Goal: Task Accomplishment & Management: Complete application form

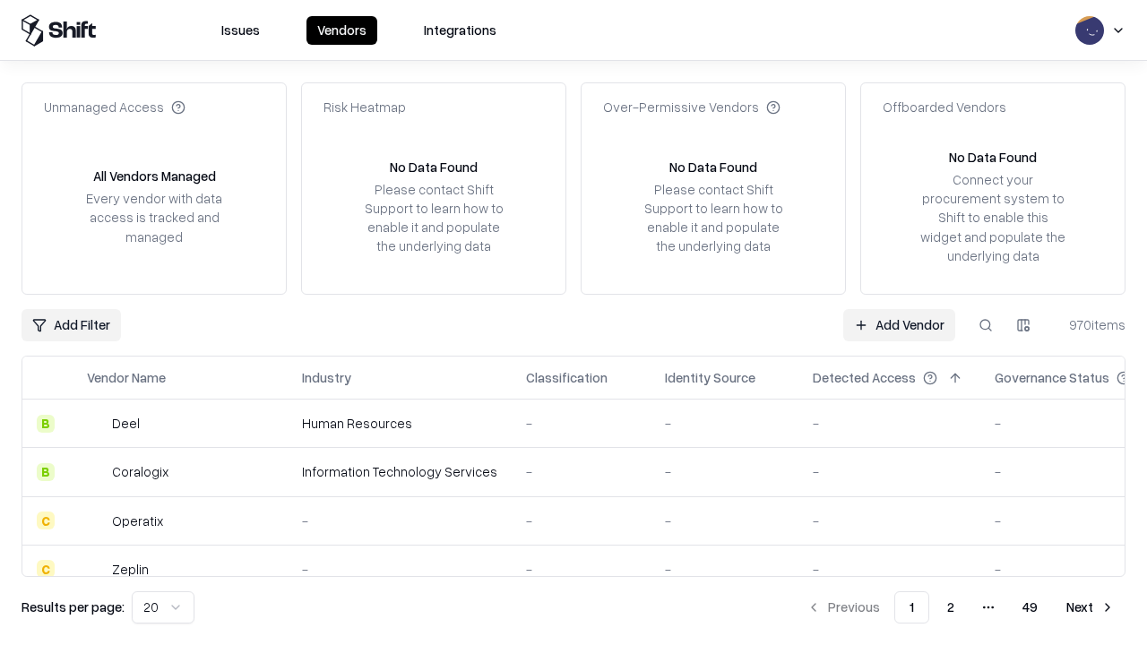
click at [899, 325] on link "Add Vendor" at bounding box center [900, 325] width 112 height 32
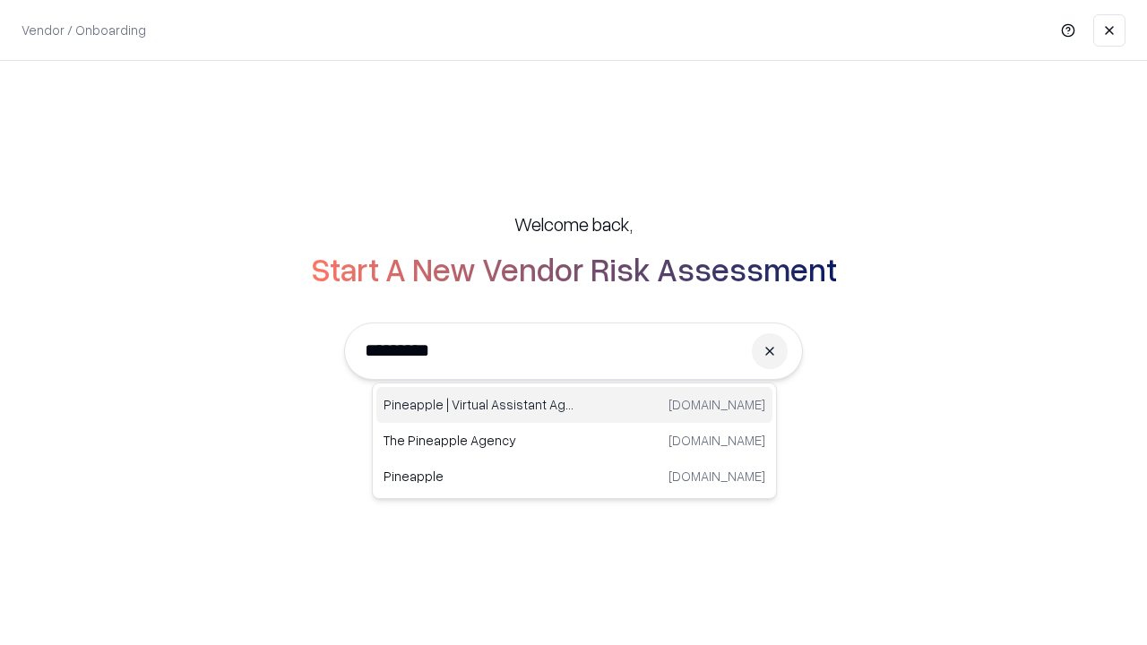
click at [575, 405] on div "Pineapple | Virtual Assistant Agency [DOMAIN_NAME]" at bounding box center [575, 405] width 396 height 36
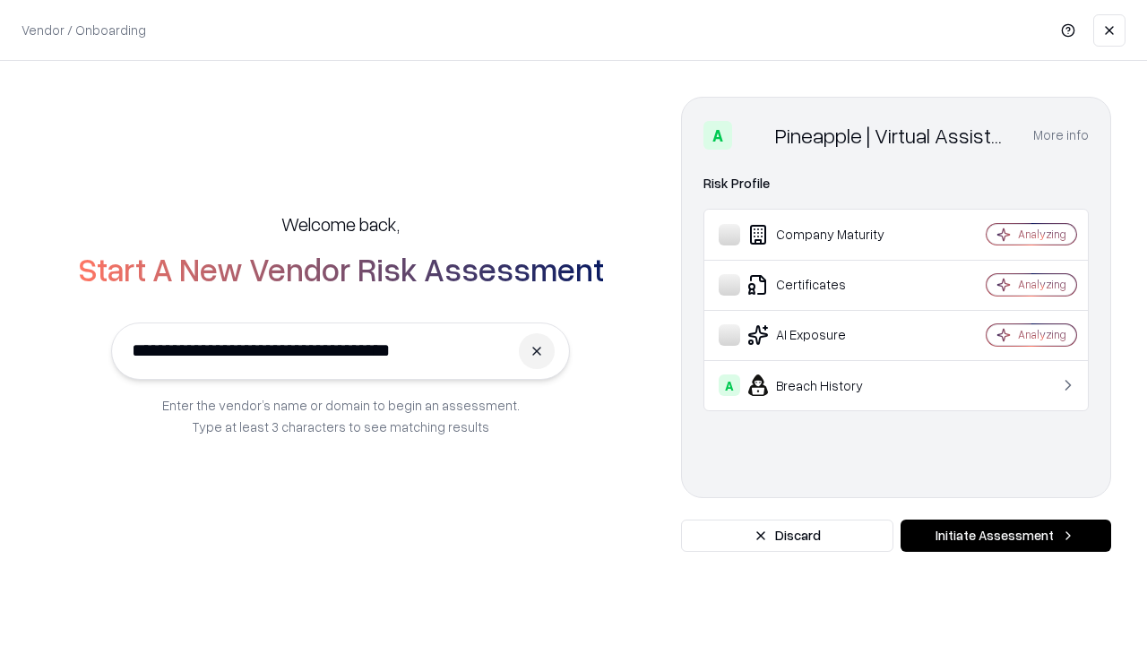
type input "**********"
click at [1006, 536] on button "Initiate Assessment" at bounding box center [1006, 536] width 211 height 32
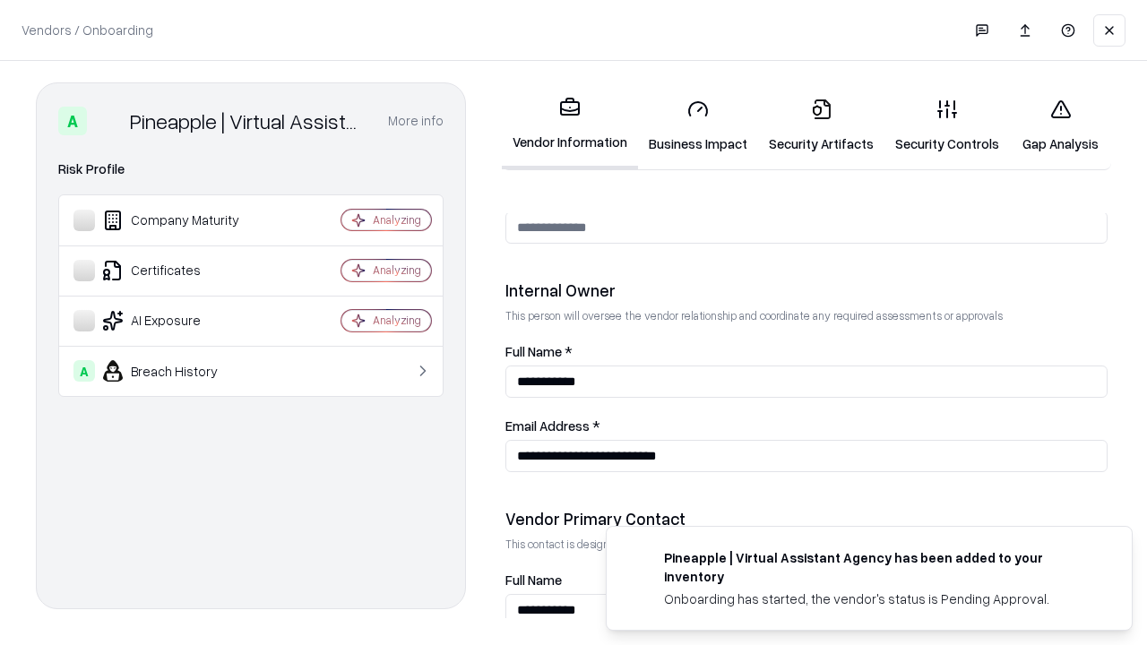
scroll to position [929, 0]
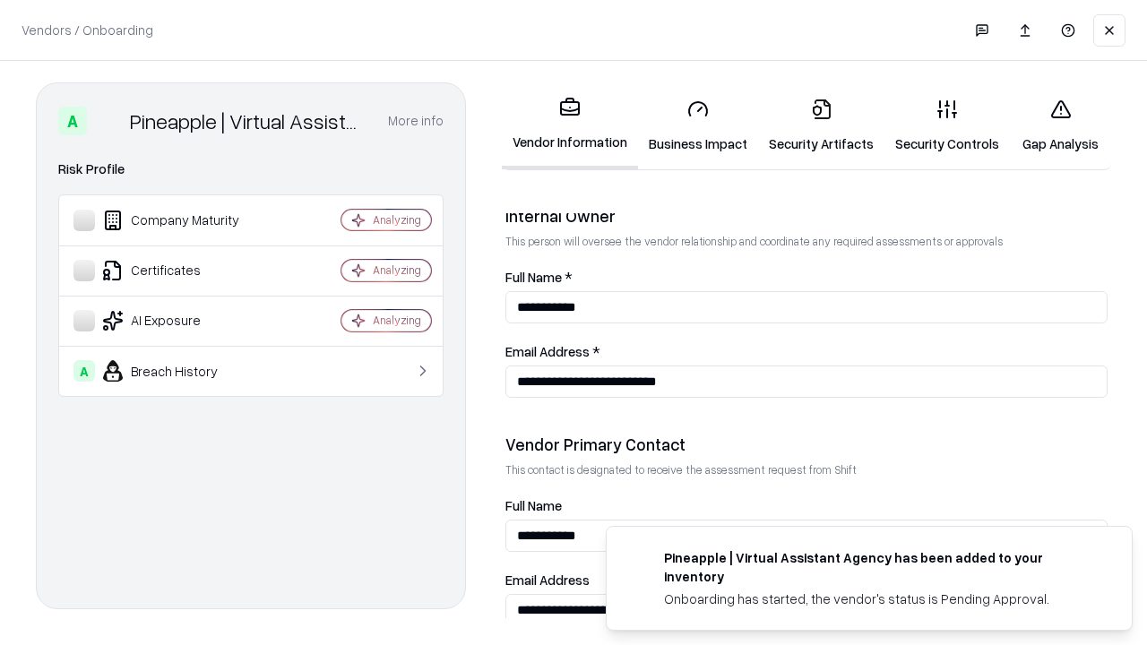
click at [698, 126] on link "Business Impact" at bounding box center [698, 125] width 120 height 83
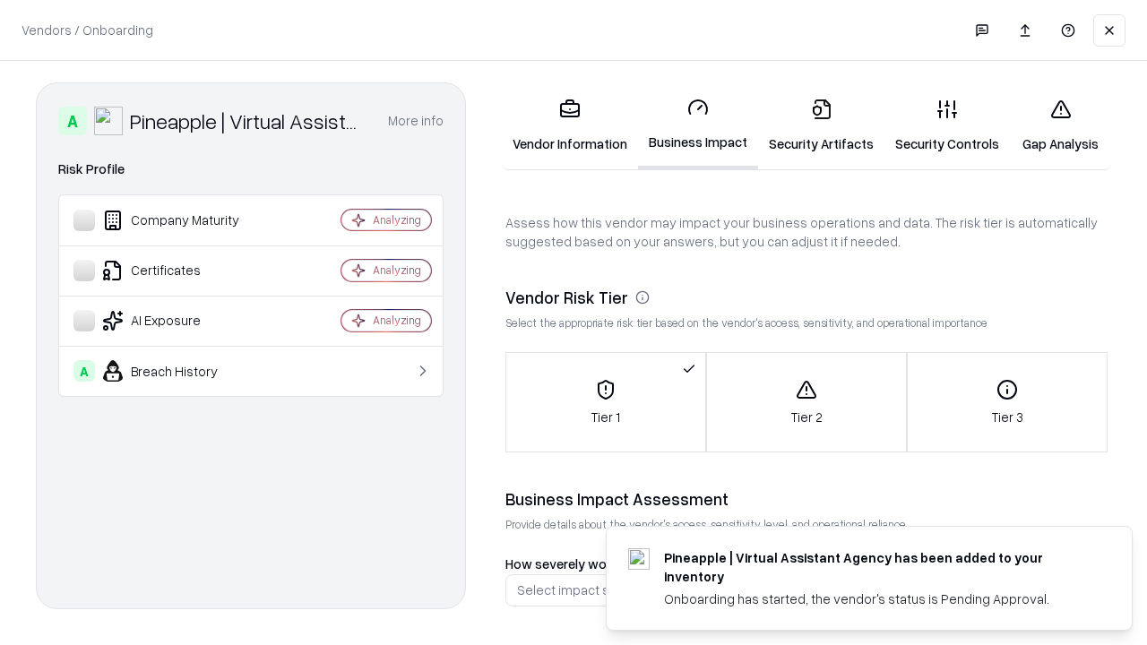
click at [821, 126] on link "Security Artifacts" at bounding box center [821, 125] width 126 height 83
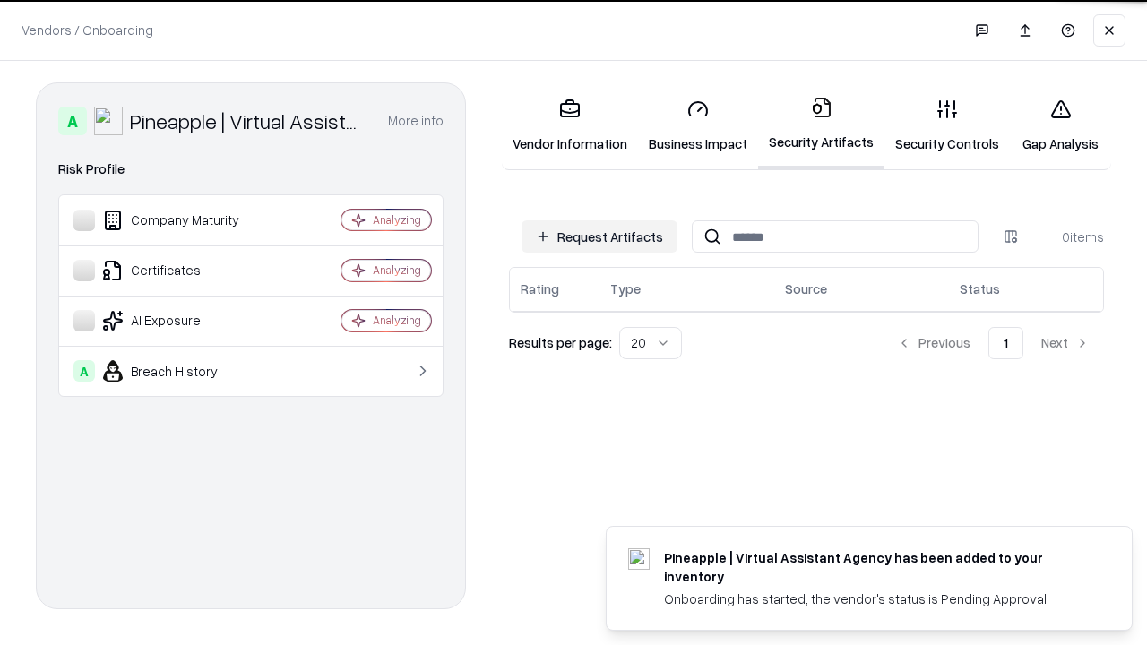
click at [600, 237] on button "Request Artifacts" at bounding box center [600, 237] width 156 height 32
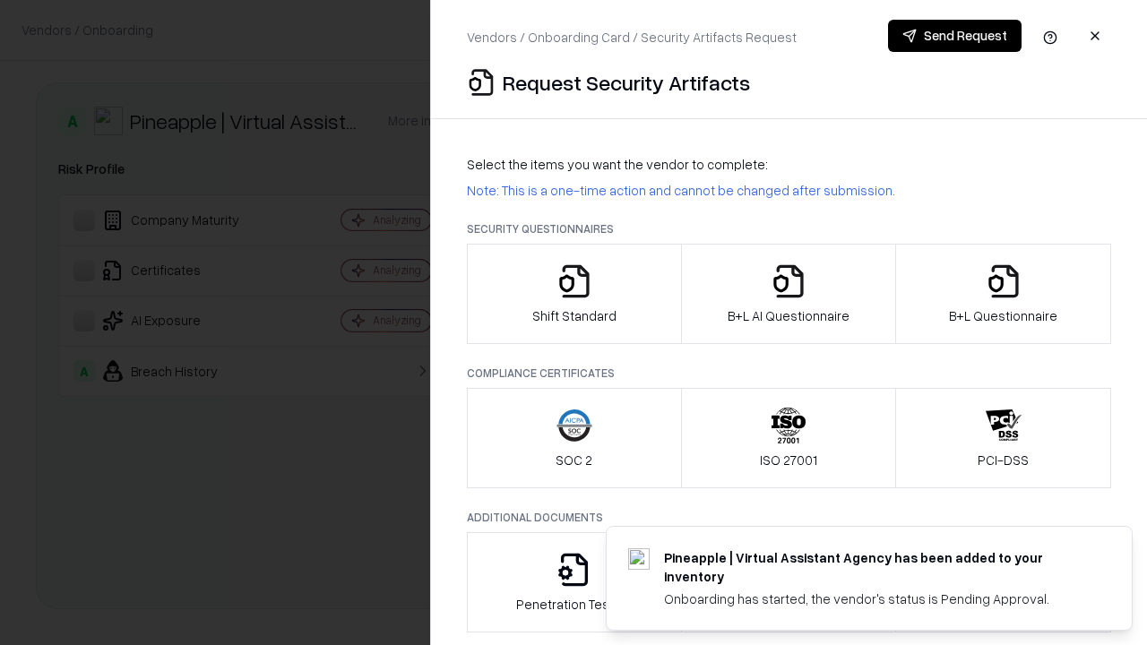
click at [574, 294] on icon "button" at bounding box center [575, 282] width 36 height 36
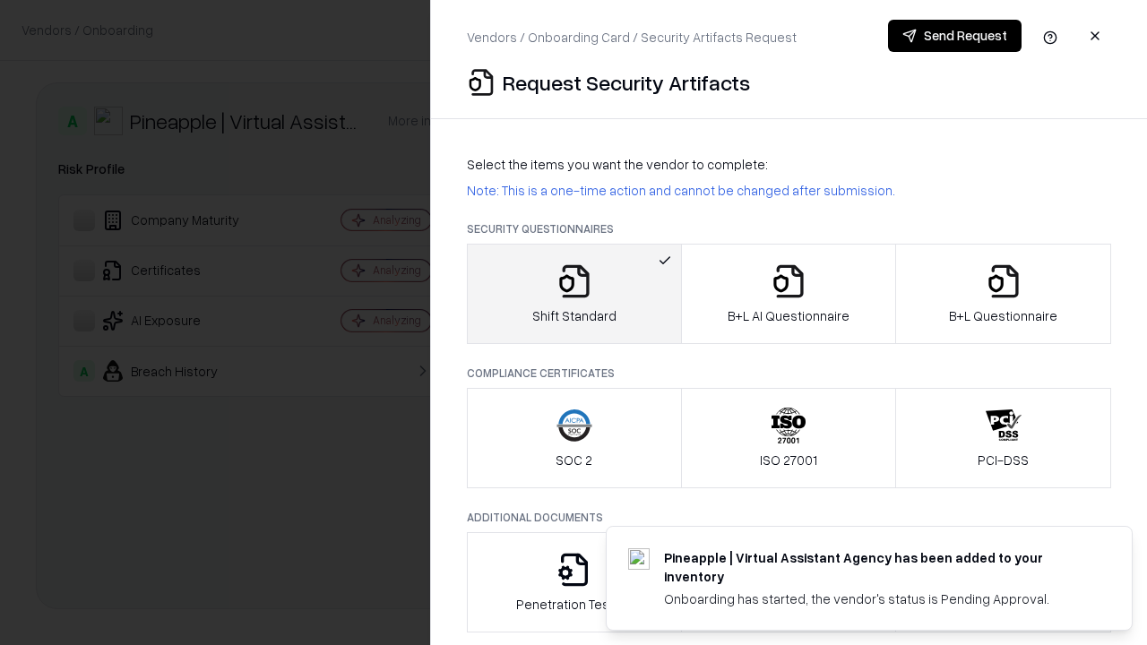
click at [955, 36] on button "Send Request" at bounding box center [955, 36] width 134 height 32
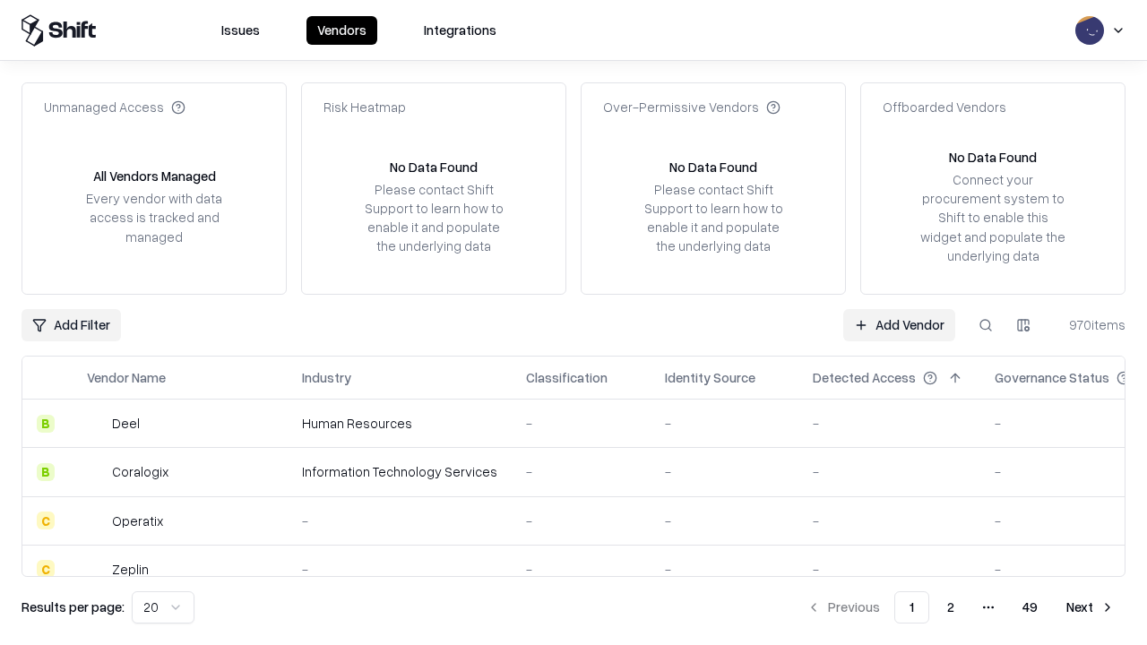
click at [986, 325] on button at bounding box center [986, 325] width 32 height 32
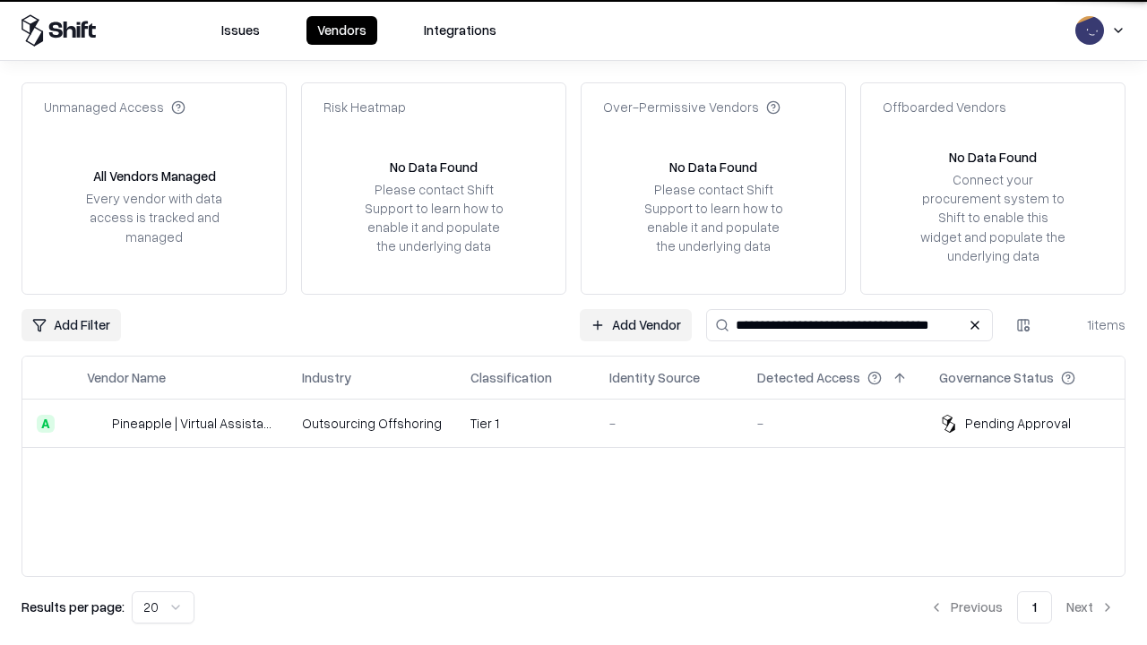
type input "**********"
click at [584, 423] on td "Tier 1" at bounding box center [525, 424] width 139 height 48
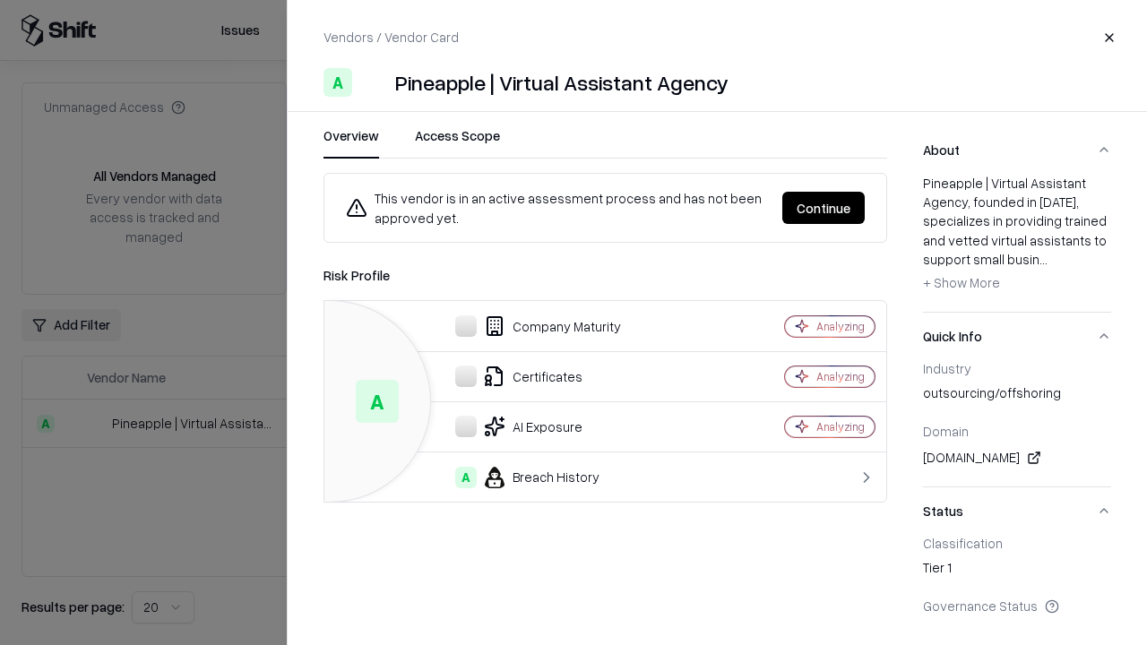
click at [824, 208] on button "Continue" at bounding box center [824, 208] width 82 height 32
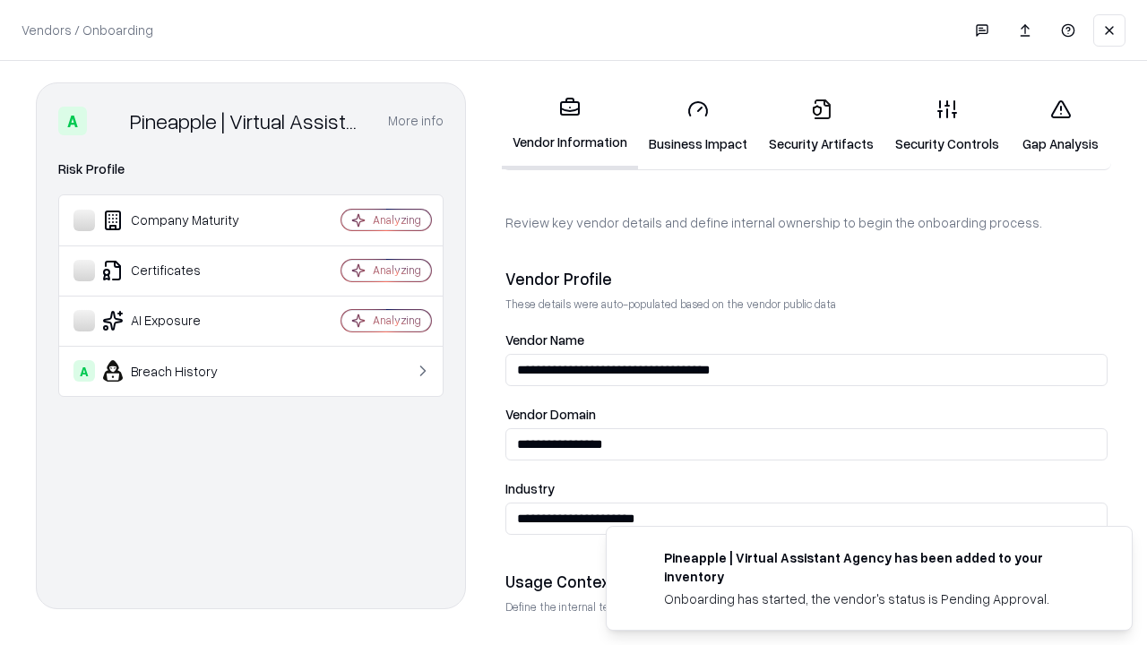
click at [821, 126] on link "Security Artifacts" at bounding box center [821, 125] width 126 height 83
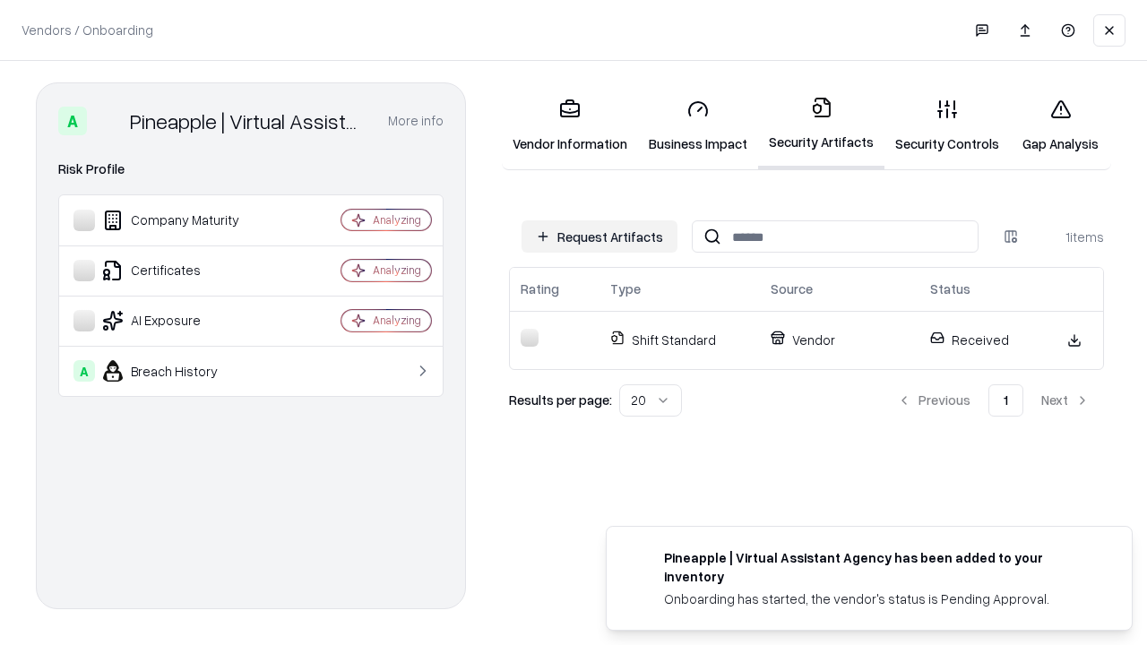
click at [948, 126] on link "Security Controls" at bounding box center [948, 125] width 126 height 83
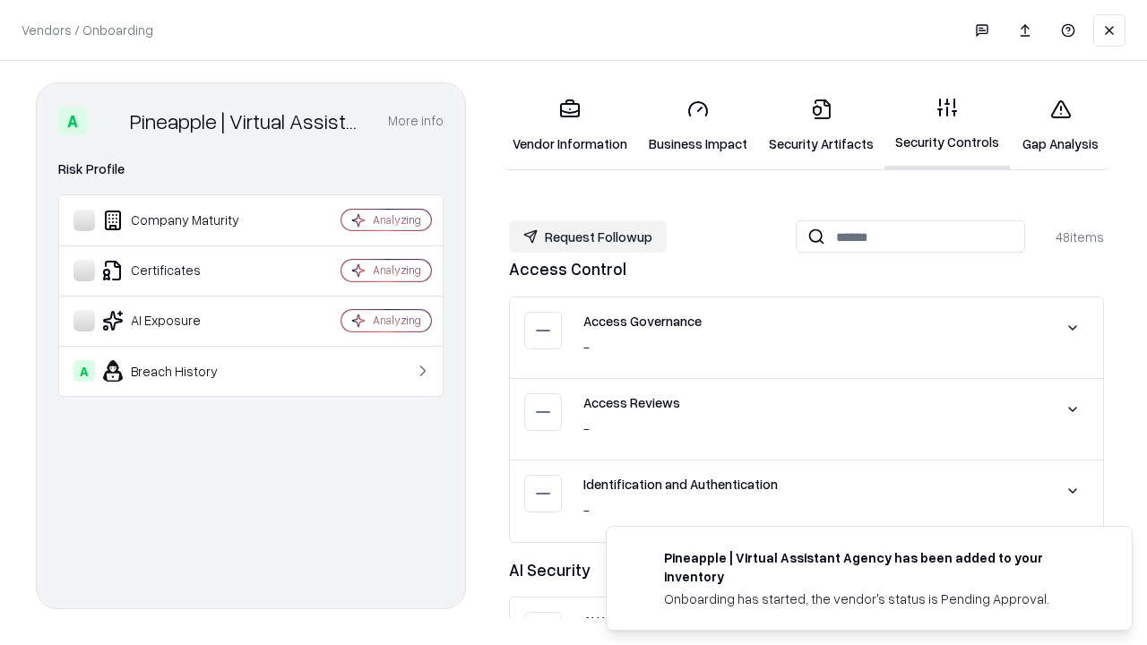
click at [588, 237] on button "Request Followup" at bounding box center [588, 237] width 158 height 32
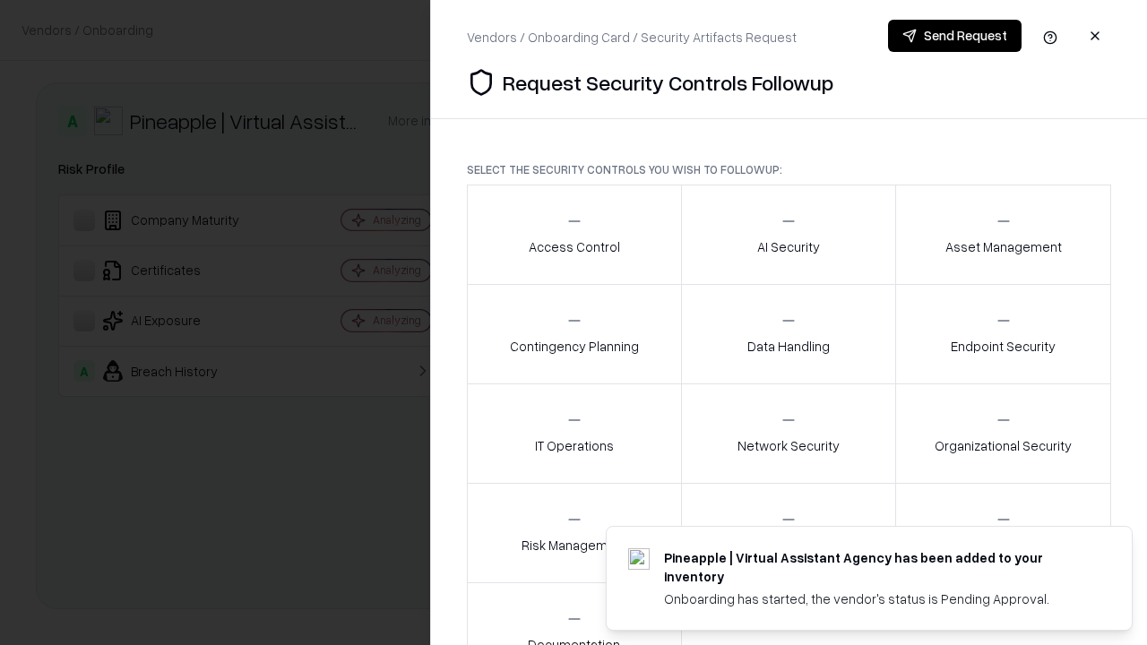
click at [574, 235] on div "Access Control" at bounding box center [574, 234] width 91 height 44
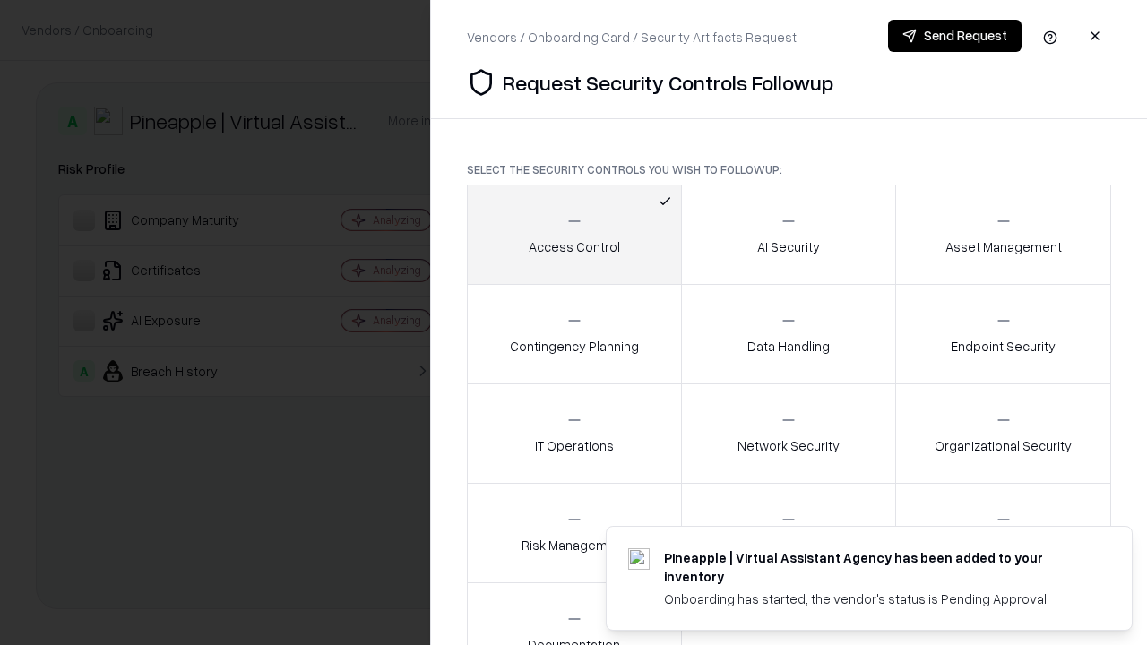
click at [955, 36] on button "Send Request" at bounding box center [955, 36] width 134 height 32
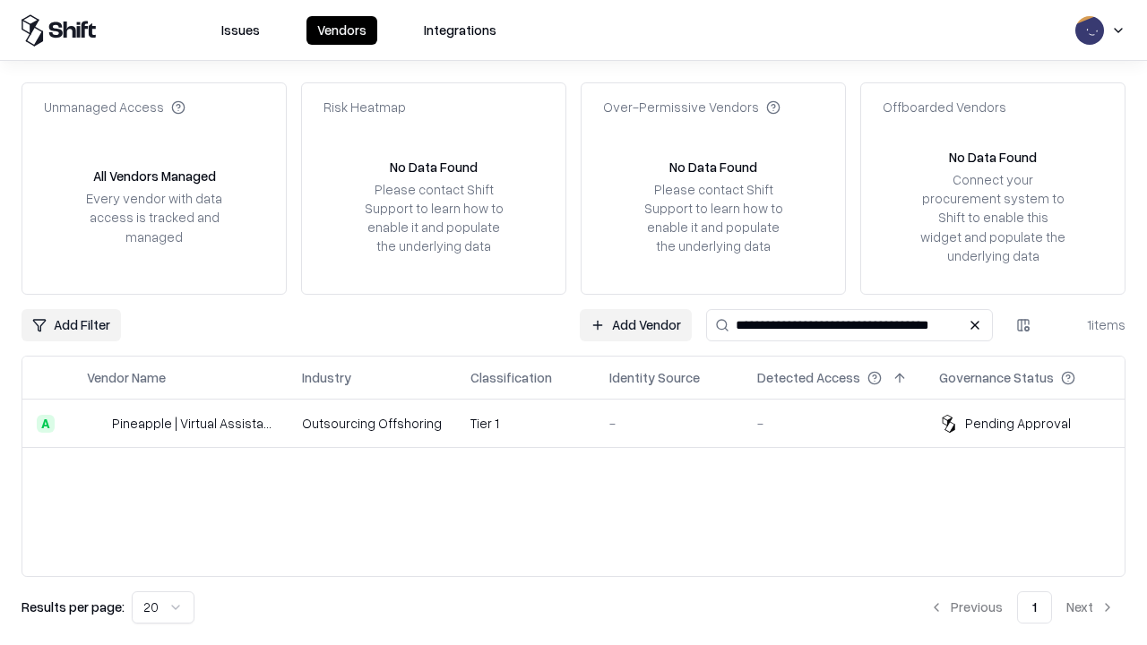
type input "**********"
click at [584, 423] on td "Tier 1" at bounding box center [525, 424] width 139 height 48
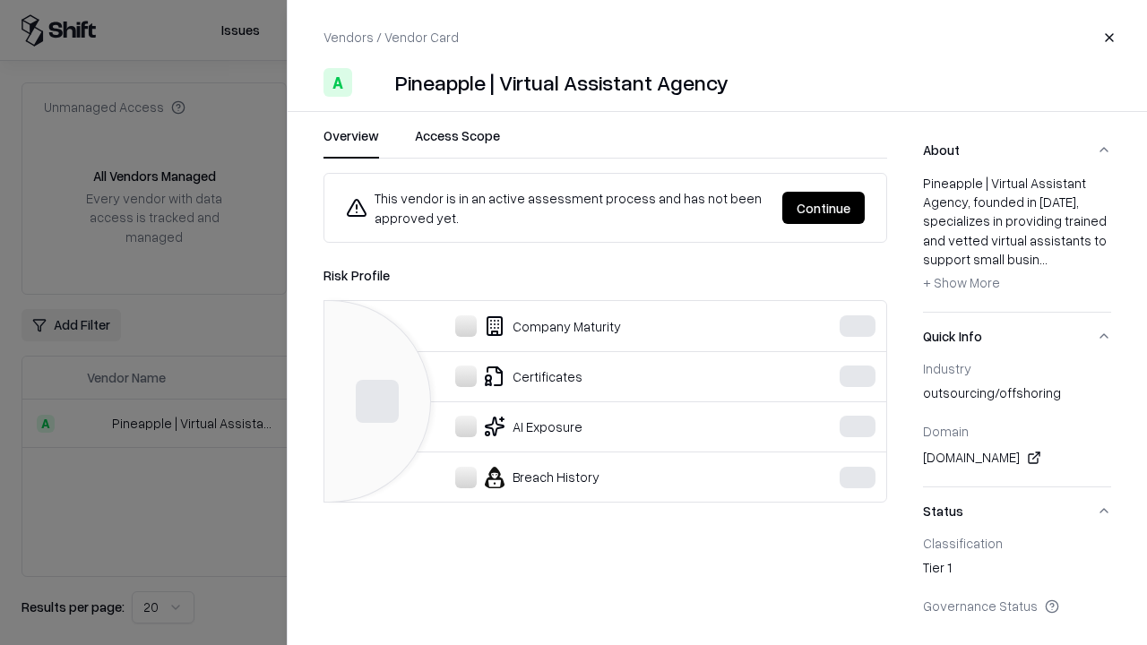
click at [824, 208] on button "Continue" at bounding box center [824, 208] width 82 height 32
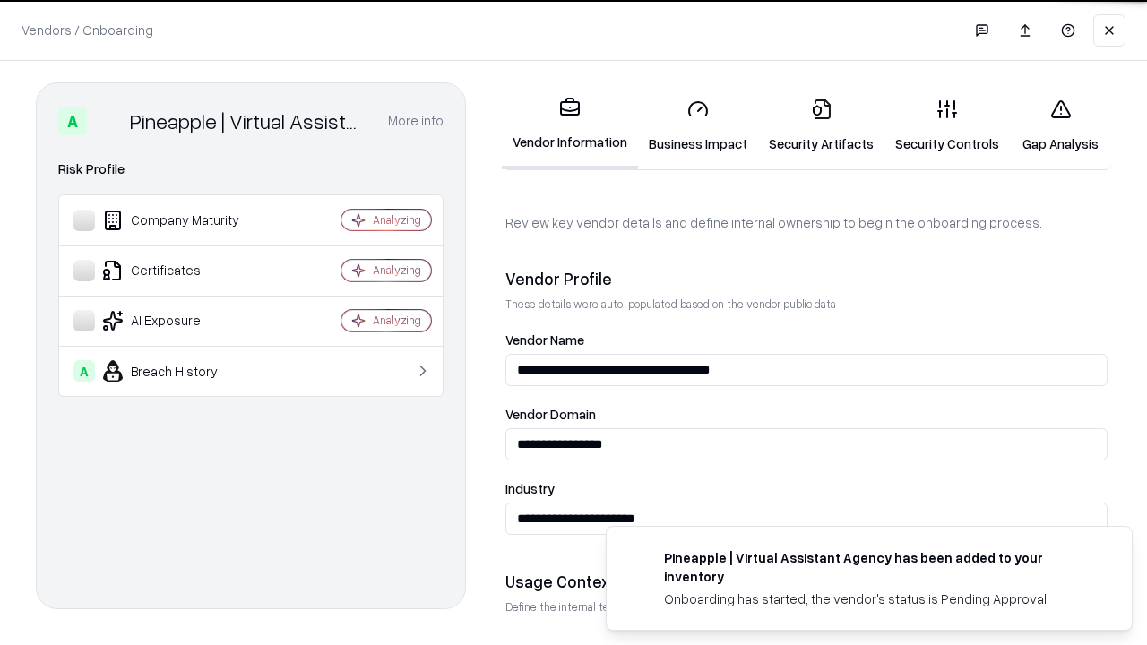
click at [1060, 126] on link "Gap Analysis" at bounding box center [1060, 125] width 101 height 83
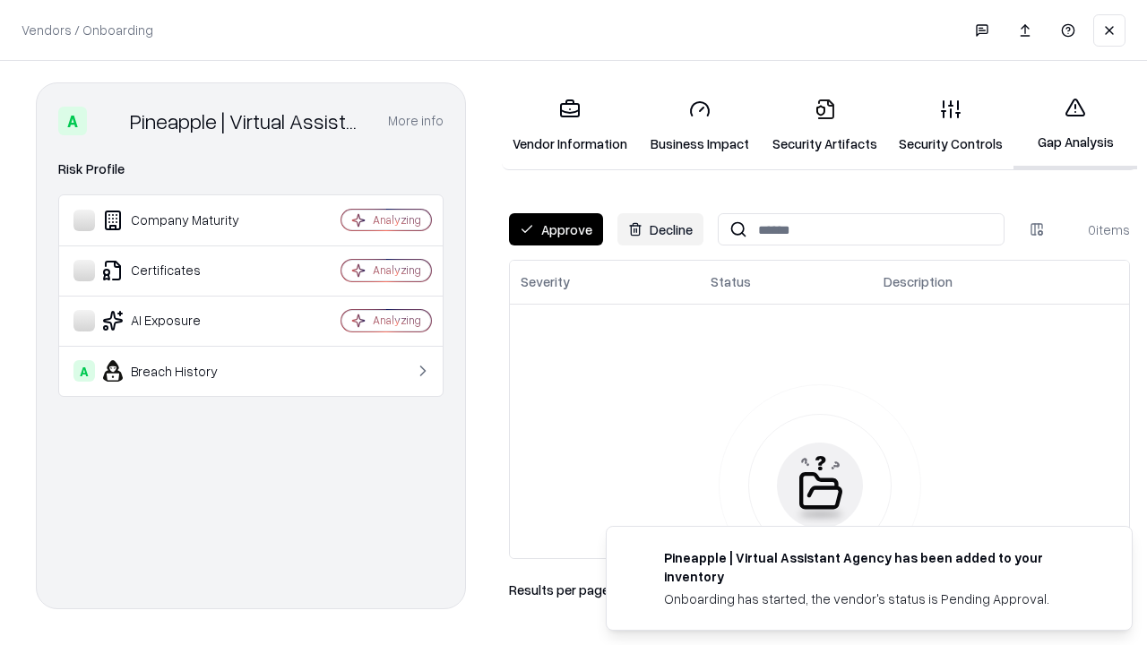
click at [556, 229] on button "Approve" at bounding box center [556, 229] width 94 height 32
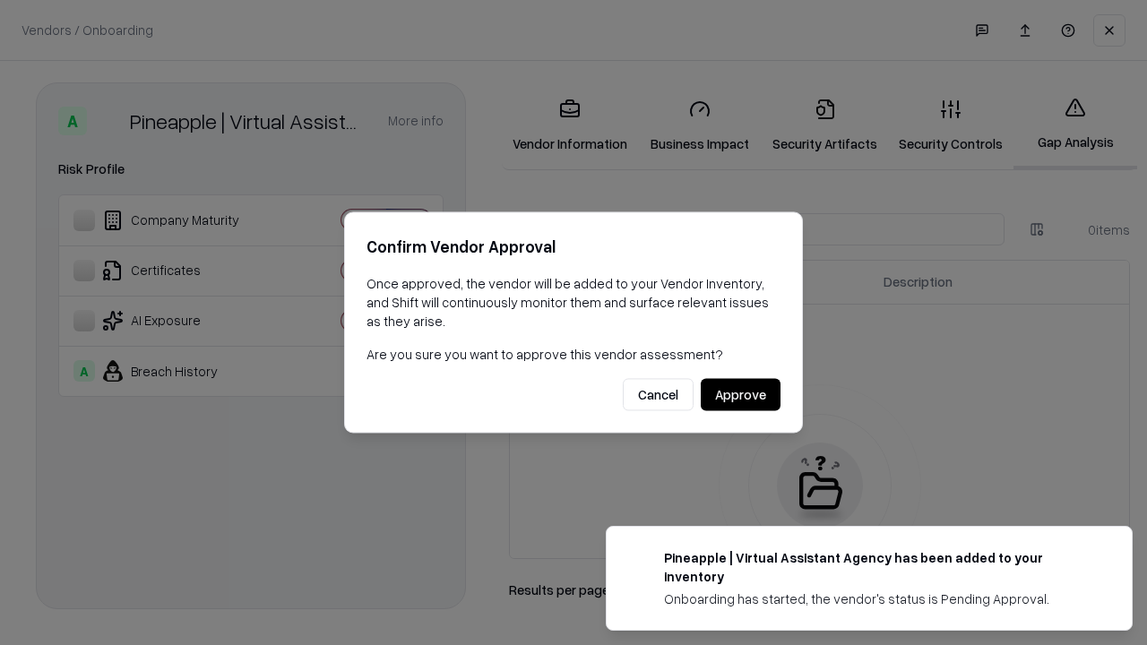
click at [740, 394] on button "Approve" at bounding box center [741, 395] width 80 height 32
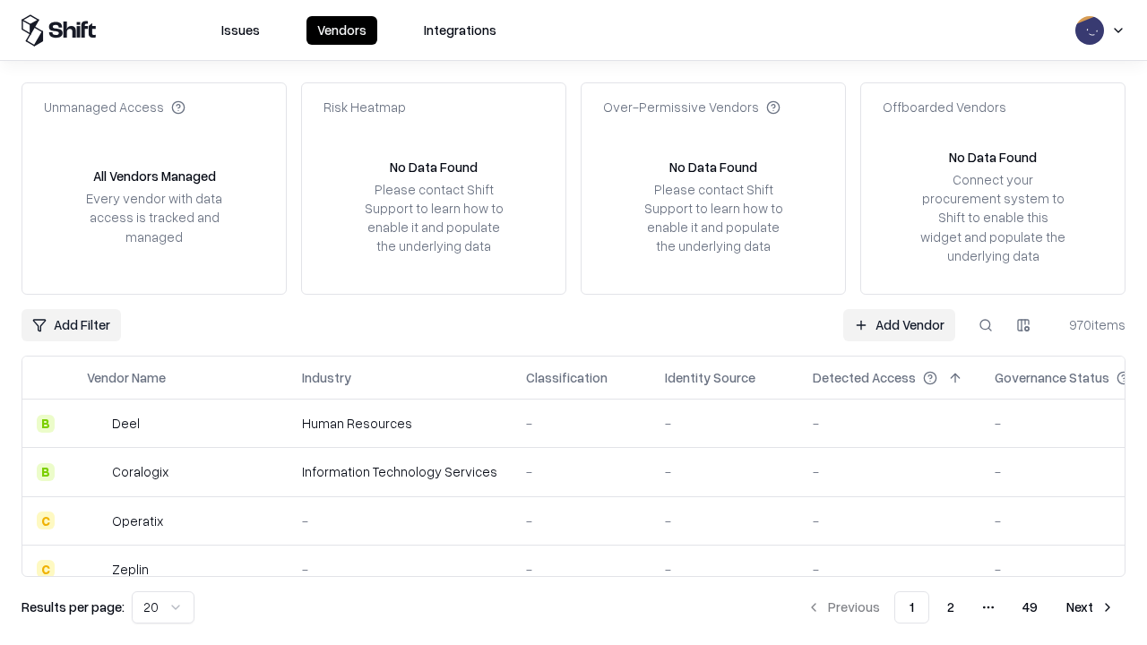
type input "**********"
click at [899, 325] on link "Add Vendor" at bounding box center [900, 325] width 112 height 32
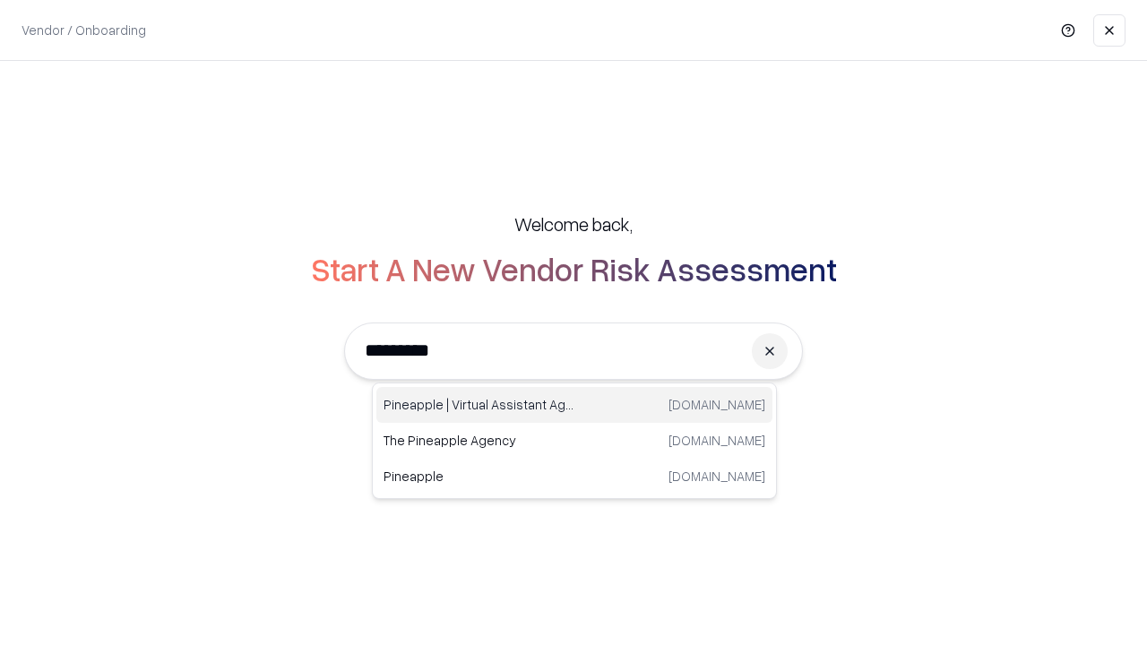
click at [575, 405] on div "Pineapple | Virtual Assistant Agency [DOMAIN_NAME]" at bounding box center [575, 405] width 396 height 36
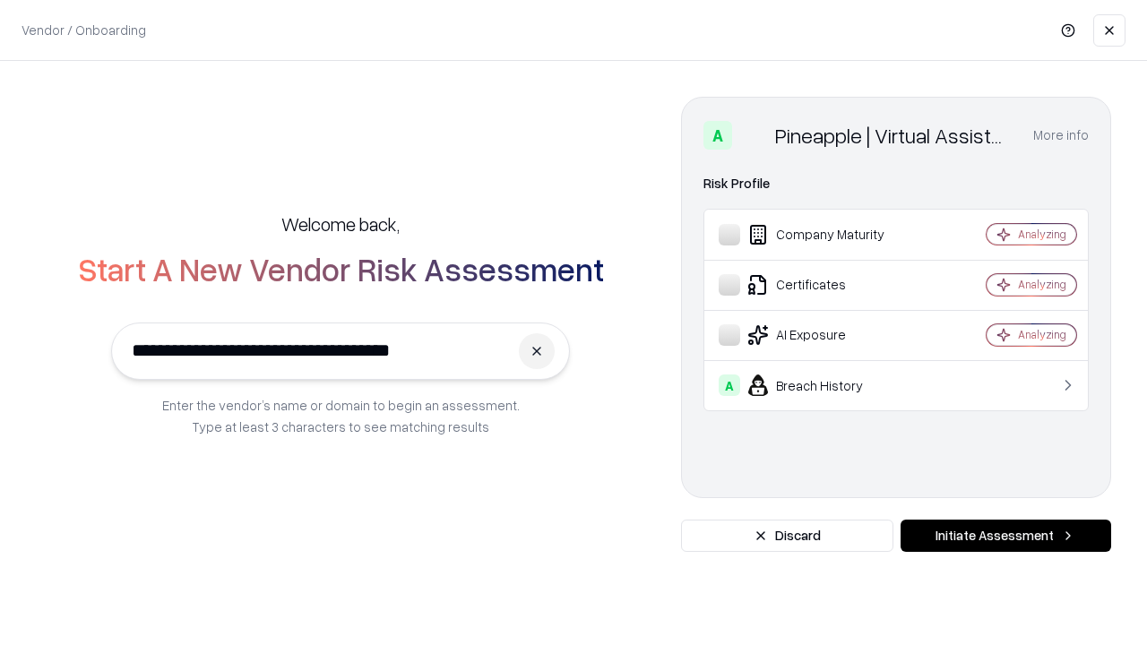
type input "**********"
click at [1006, 536] on button "Initiate Assessment" at bounding box center [1006, 536] width 211 height 32
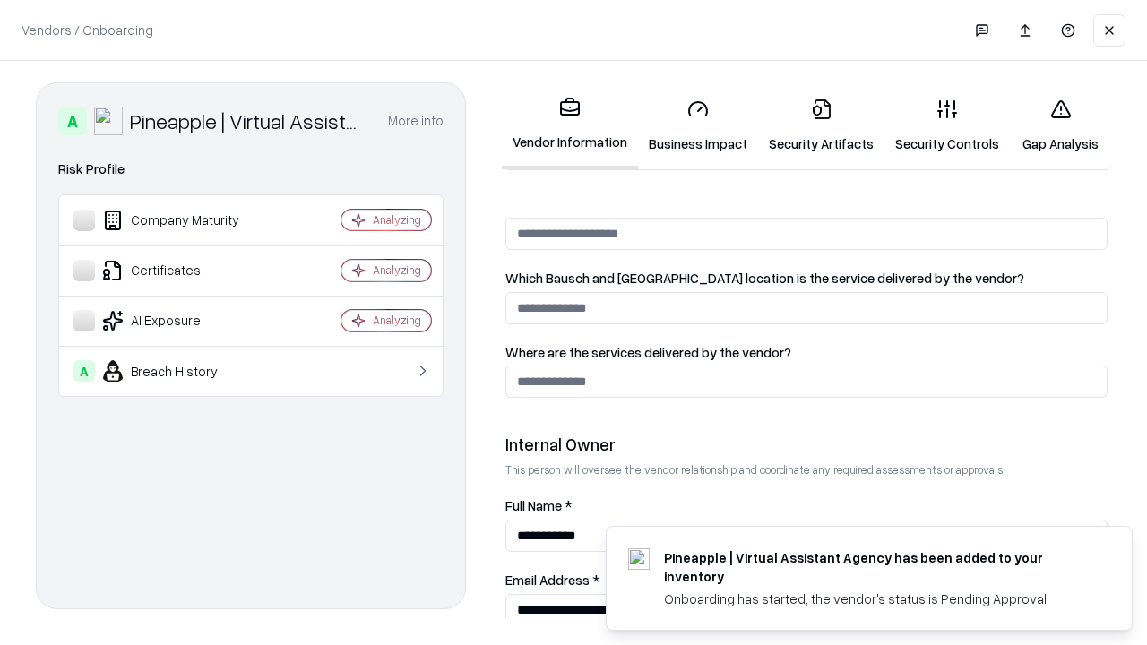
scroll to position [929, 0]
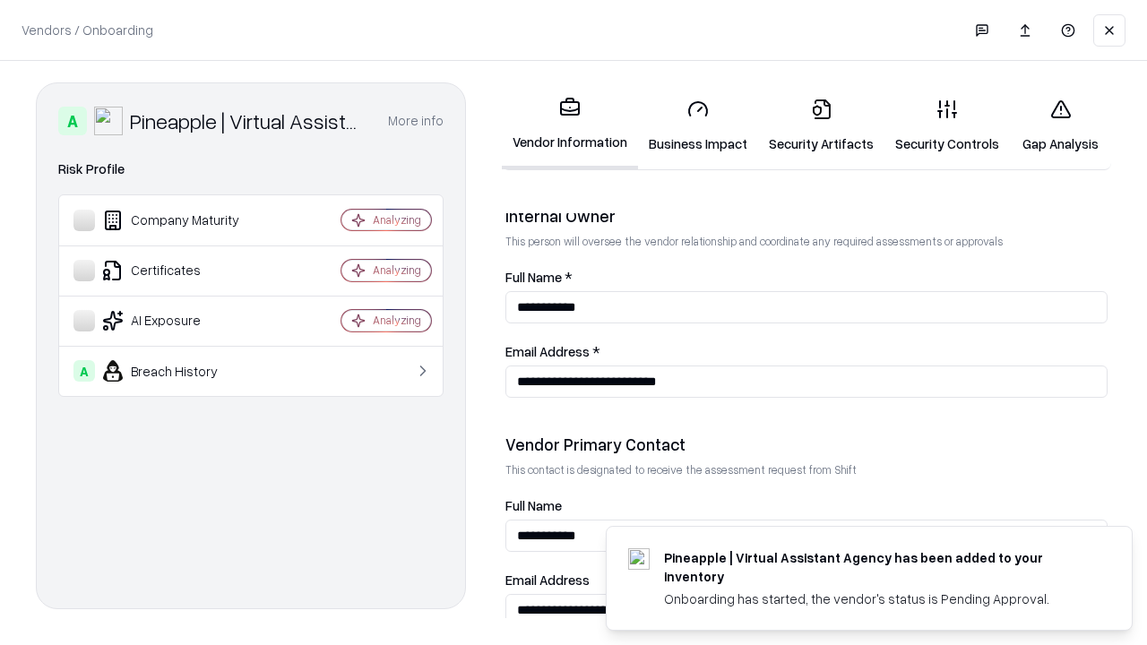
click at [1060, 126] on link "Gap Analysis" at bounding box center [1060, 125] width 101 height 83
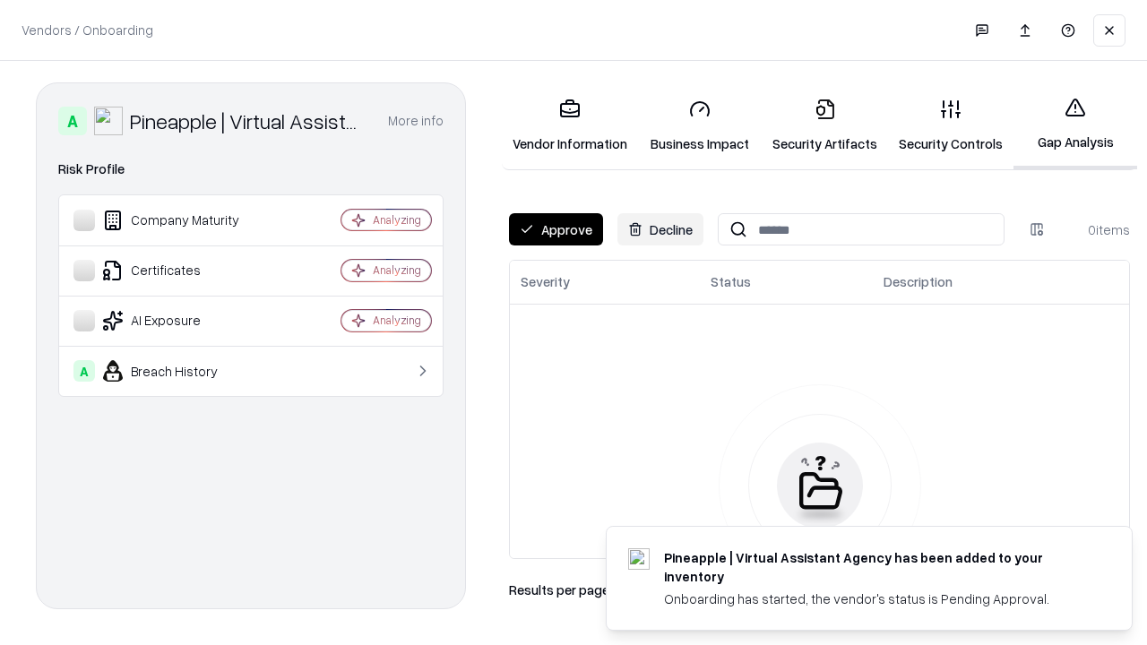
click at [556, 229] on button "Approve" at bounding box center [556, 229] width 94 height 32
